Goal: Task Accomplishment & Management: Manage account settings

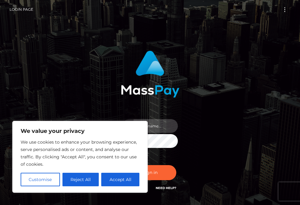
click at [163, 128] on input "text" at bounding box center [155, 126] width 44 height 14
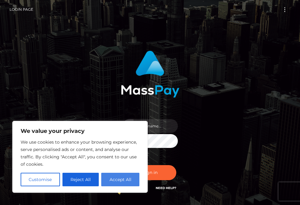
click at [122, 179] on button "Accept All" at bounding box center [120, 180] width 38 height 14
checkbox input "true"
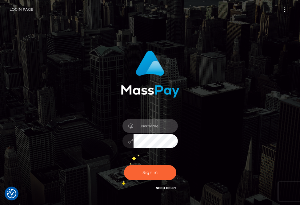
click at [147, 126] on input "text" at bounding box center [155, 126] width 44 height 14
type input "[EMAIL_ADDRESS][DOMAIN_NAME]"
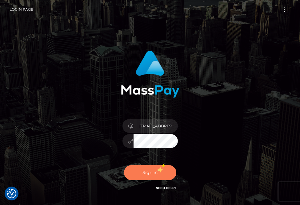
click at [157, 167] on button "Sign in" at bounding box center [150, 172] width 52 height 15
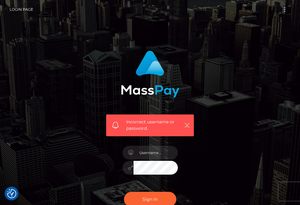
click at [185, 123] on icon "button" at bounding box center [187, 125] width 6 height 6
checkbox input "true"
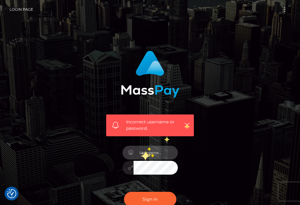
click at [151, 153] on input "text" at bounding box center [155, 153] width 44 height 14
type input "[EMAIL_ADDRESS][DOMAIN_NAME]"
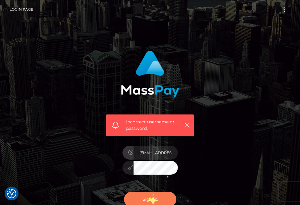
click at [148, 196] on button "Sign in" at bounding box center [150, 199] width 52 height 15
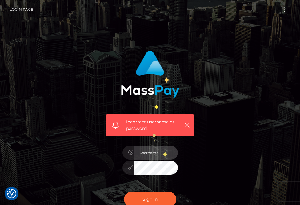
click at [162, 152] on input "text" at bounding box center [155, 153] width 44 height 14
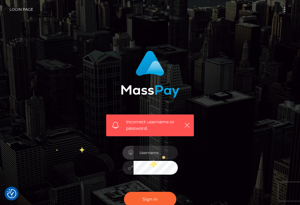
click at [51, 147] on div "Incorrect username or password." at bounding box center [149, 137] width 221 height 183
